Goal: Task Accomplishment & Management: Use online tool/utility

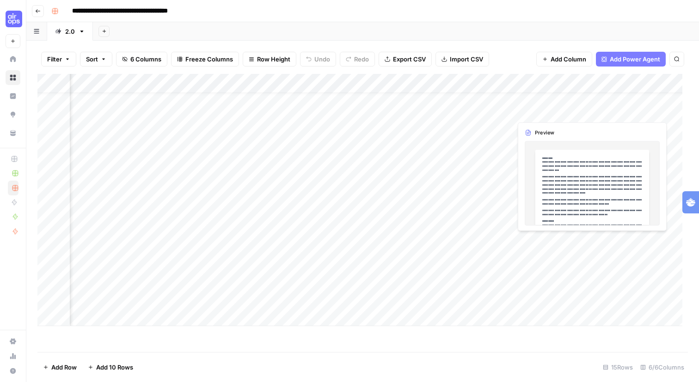
scroll to position [18, 107]
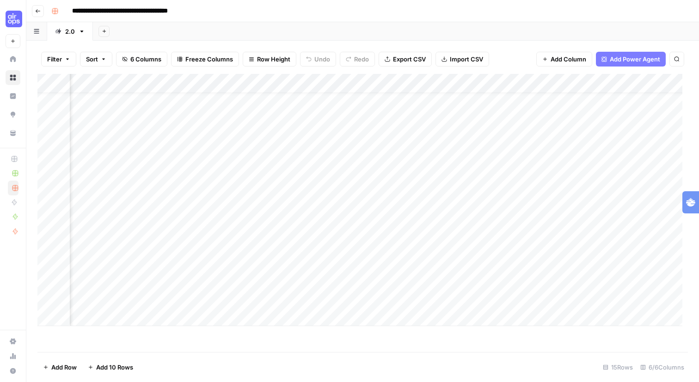
click at [509, 158] on div "Add Column" at bounding box center [359, 200] width 645 height 252
click at [509, 165] on div "Add Column" at bounding box center [359, 200] width 645 height 252
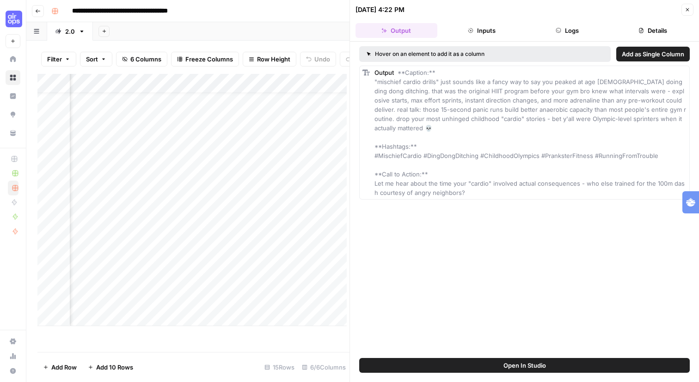
click at [495, 38] on button "Inputs" at bounding box center [482, 30] width 82 height 15
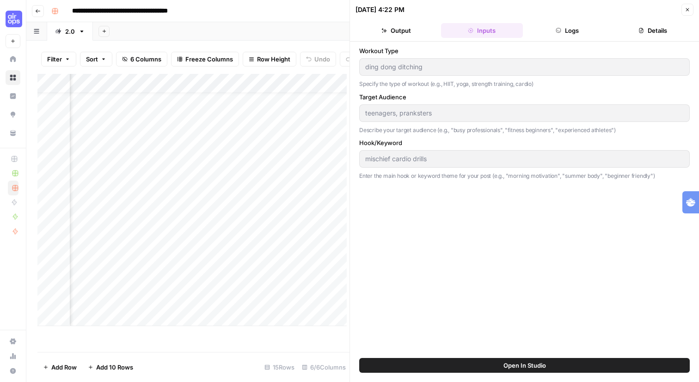
click at [577, 38] on button "Logs" at bounding box center [568, 30] width 82 height 15
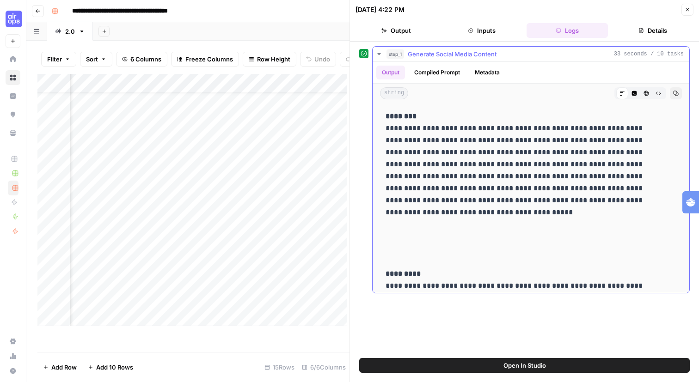
click at [466, 80] on button "Compiled Prompt" at bounding box center [437, 73] width 57 height 14
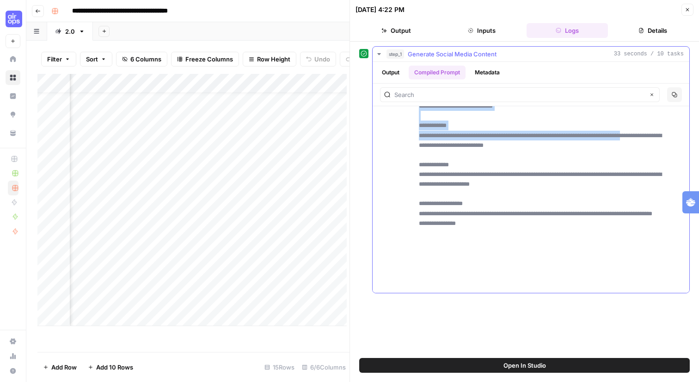
scroll to position [632, 0]
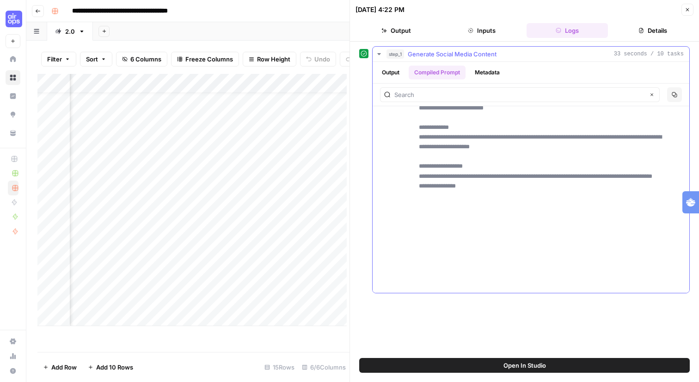
drag, startPoint x: 436, startPoint y: 149, endPoint x: 523, endPoint y: 274, distance: 151.8
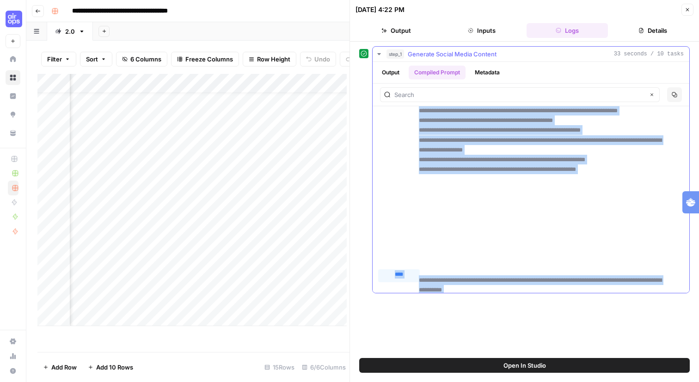
scroll to position [0, 0]
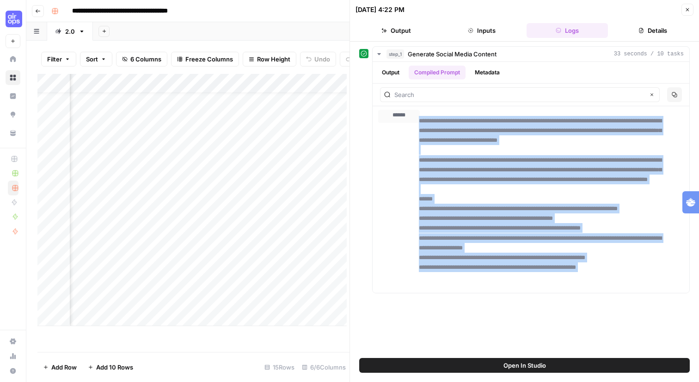
click at [419, 35] on button "Output" at bounding box center [396, 30] width 82 height 15
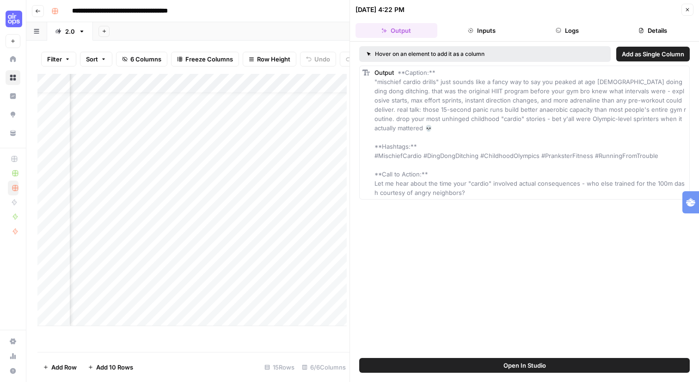
click at [116, 275] on div "Add Column" at bounding box center [191, 200] width 309 height 252
click at [116, 276] on div "Add Column" at bounding box center [191, 200] width 309 height 252
click at [116, 276] on textarea "**********" at bounding box center [177, 277] width 185 height 16
click at [158, 228] on div "Add Column" at bounding box center [191, 200] width 309 height 252
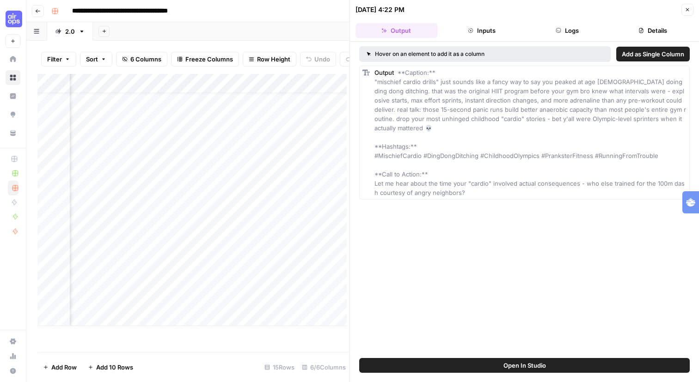
click at [246, 274] on div "Add Column" at bounding box center [191, 200] width 309 height 252
click at [259, 272] on div "Add Column" at bounding box center [191, 200] width 309 height 252
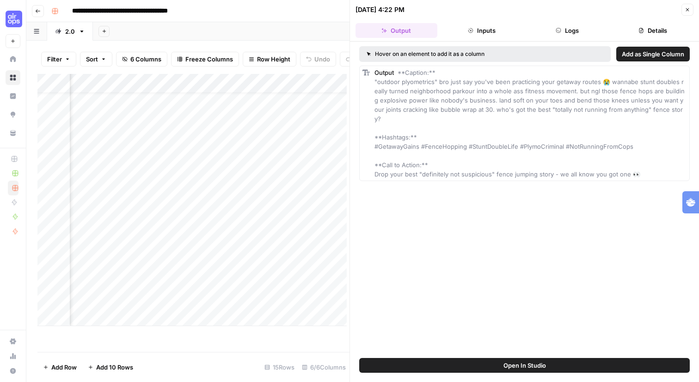
scroll to position [18, 20]
click at [148, 211] on div "Add Column" at bounding box center [191, 200] width 309 height 252
click at [259, 212] on div "Add Column" at bounding box center [191, 200] width 309 height 252
click at [260, 212] on div "Add Column" at bounding box center [191, 200] width 309 height 252
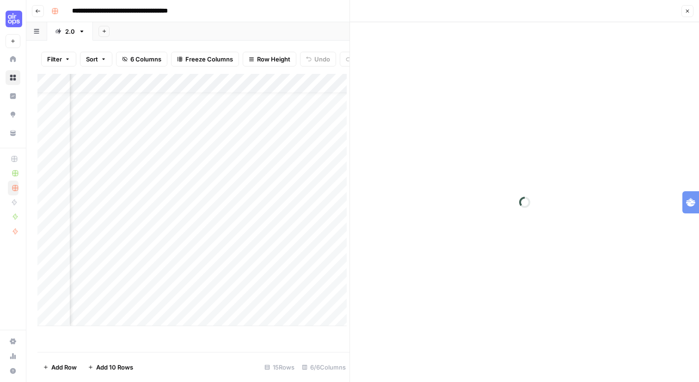
click at [260, 212] on div at bounding box center [289, 211] width 112 height 17
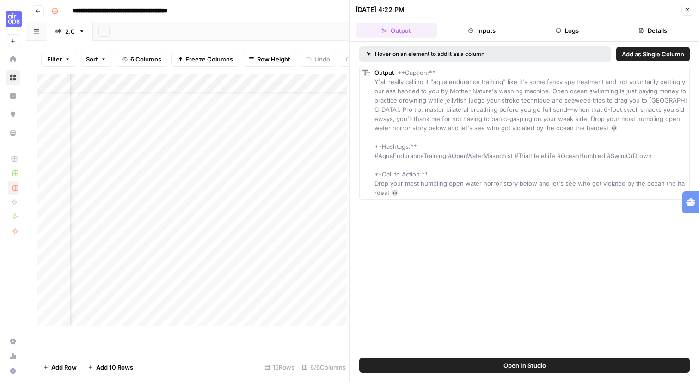
click at [271, 159] on div "Add Column" at bounding box center [191, 200] width 309 height 252
click at [301, 149] on div "Add Column" at bounding box center [191, 200] width 309 height 252
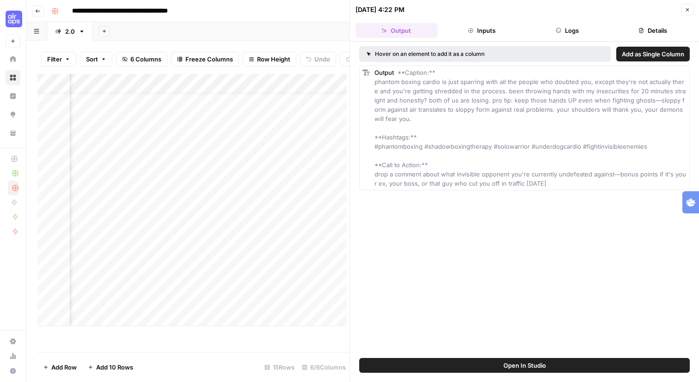
click at [282, 317] on div "Add Column" at bounding box center [191, 200] width 309 height 252
click at [250, 294] on div "Add Column" at bounding box center [191, 200] width 309 height 252
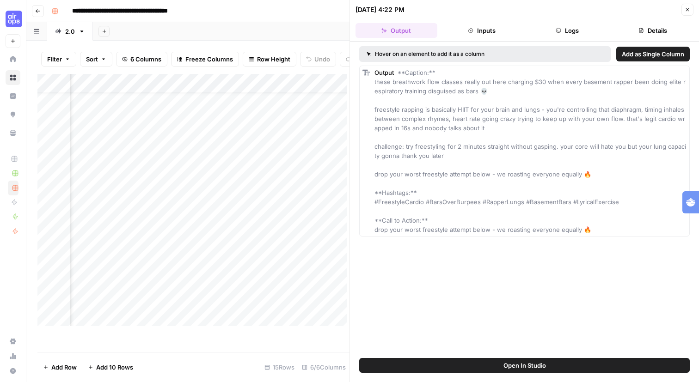
scroll to position [15, 591]
click at [280, 134] on div "Add Column" at bounding box center [191, 200] width 309 height 252
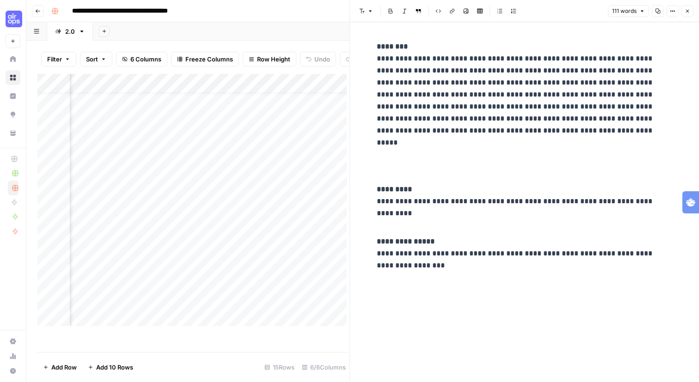
scroll to position [15, 137]
click at [115, 135] on div at bounding box center [220, 135] width 302 height 17
click at [159, 243] on div "Add Column" at bounding box center [191, 200] width 309 height 252
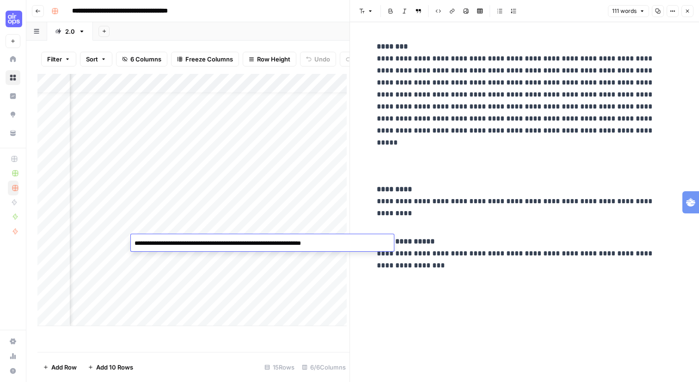
click at [159, 243] on textarea "**********" at bounding box center [262, 245] width 263 height 16
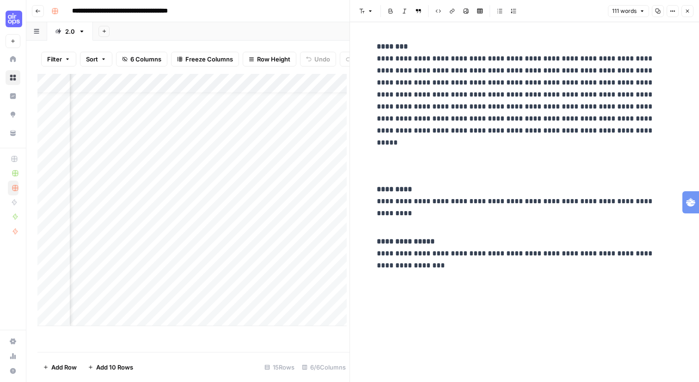
click at [230, 265] on div "Add Column" at bounding box center [191, 200] width 309 height 252
click at [230, 245] on div "Add Column" at bounding box center [191, 200] width 309 height 252
